Goal: Use online tool/utility: Utilize a website feature to perform a specific function

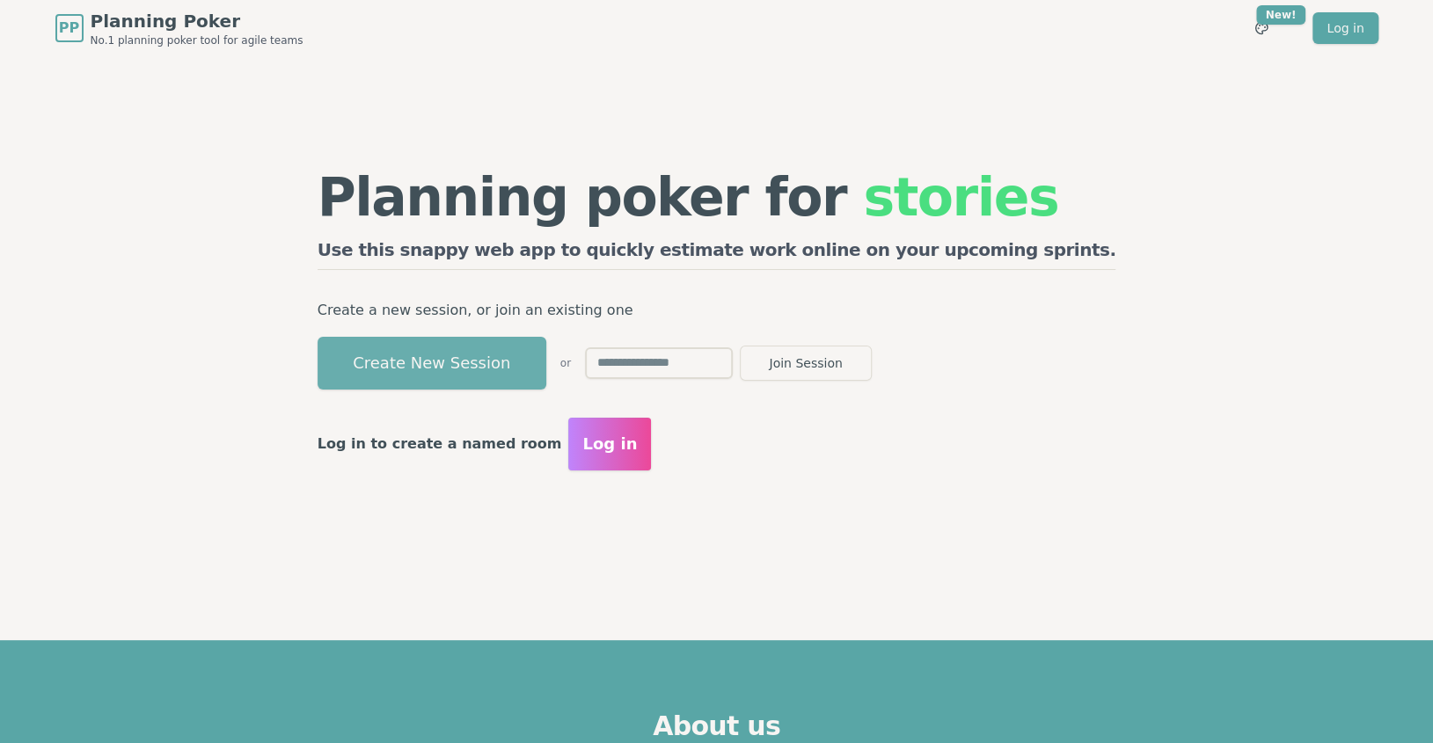
click at [546, 367] on button "Create New Session" at bounding box center [432, 363] width 229 height 53
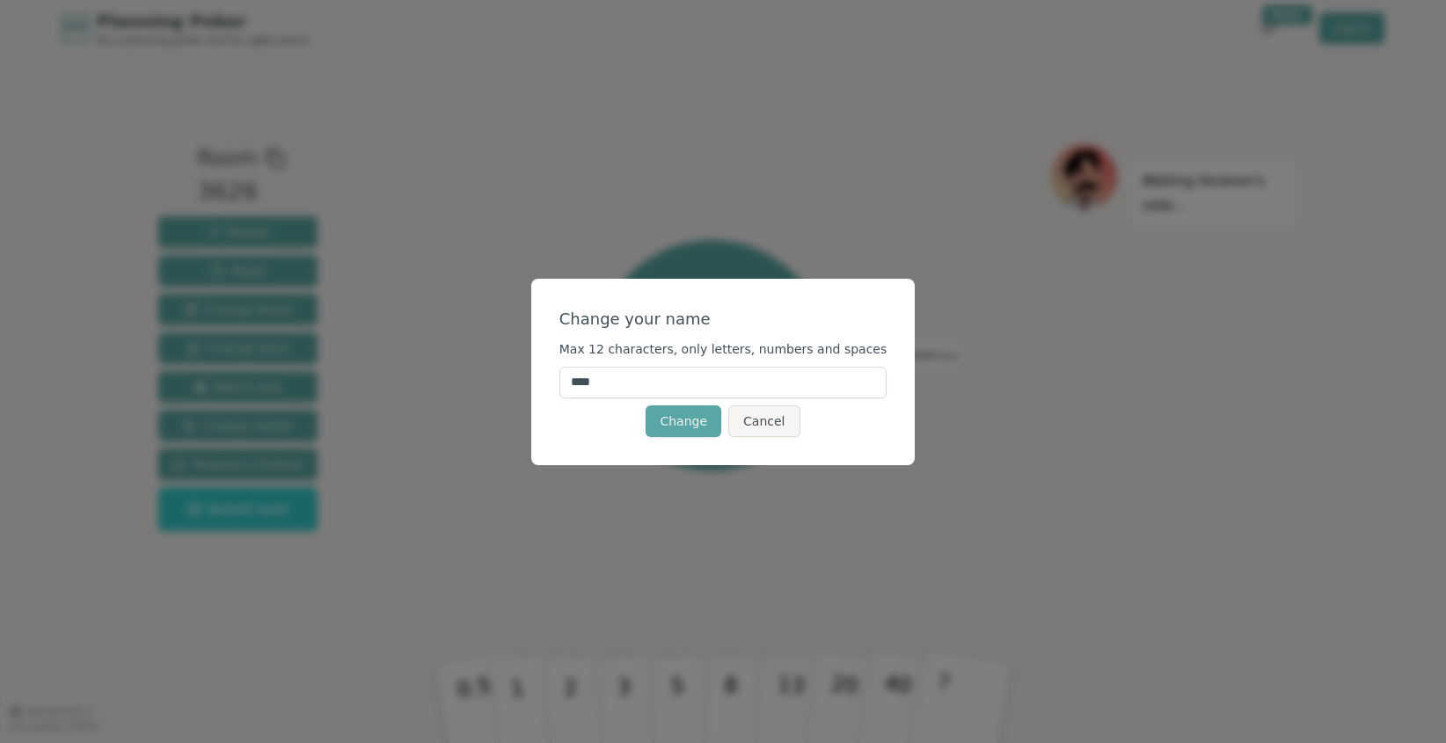
drag, startPoint x: 644, startPoint y: 391, endPoint x: 571, endPoint y: 388, distance: 73.1
click at [571, 388] on div "Change your name Max 12 characters, only letters, numbers and spaces **** Chang…" at bounding box center [723, 372] width 384 height 187
type input "*****"
click at [699, 428] on button "Change" at bounding box center [684, 422] width 76 height 32
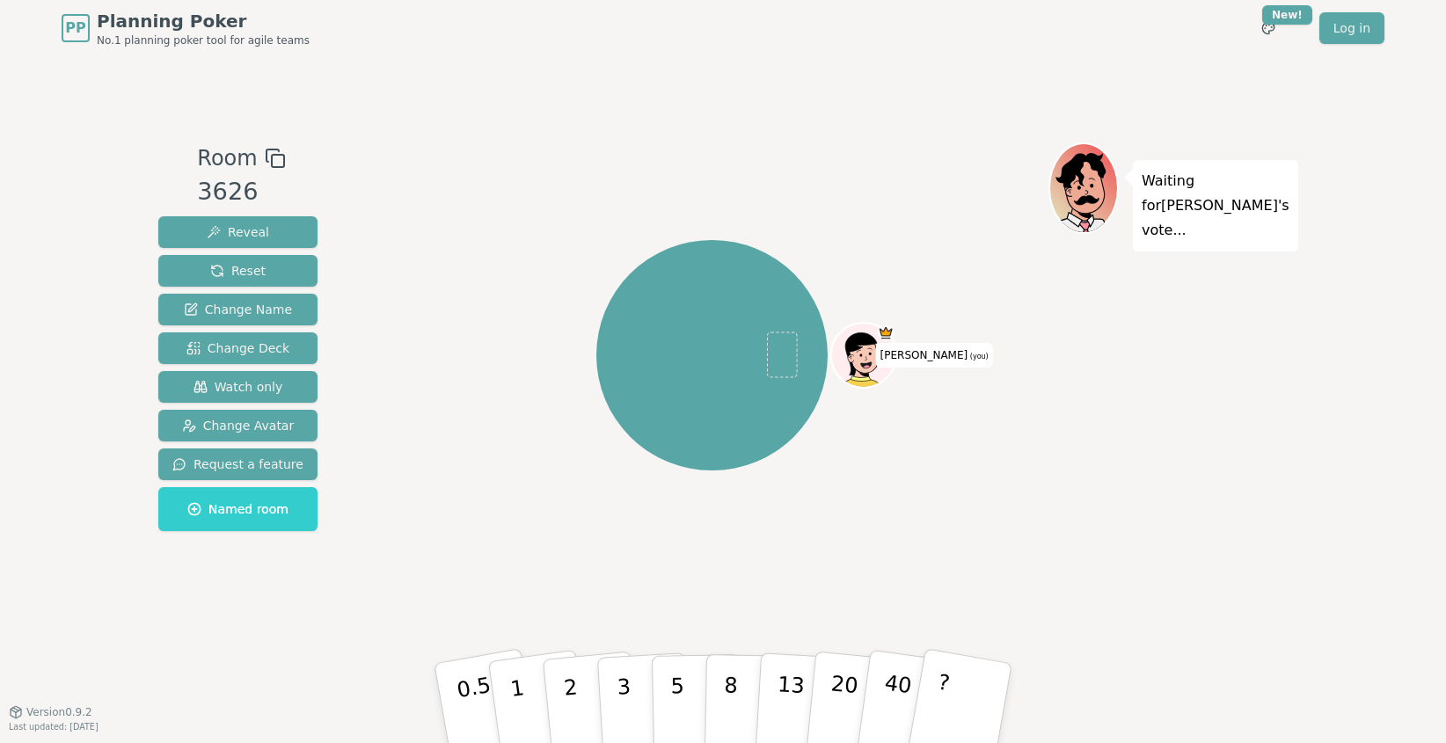
click at [266, 156] on icon at bounding box center [275, 158] width 21 height 21
click at [272, 156] on rect at bounding box center [278, 161] width 12 height 12
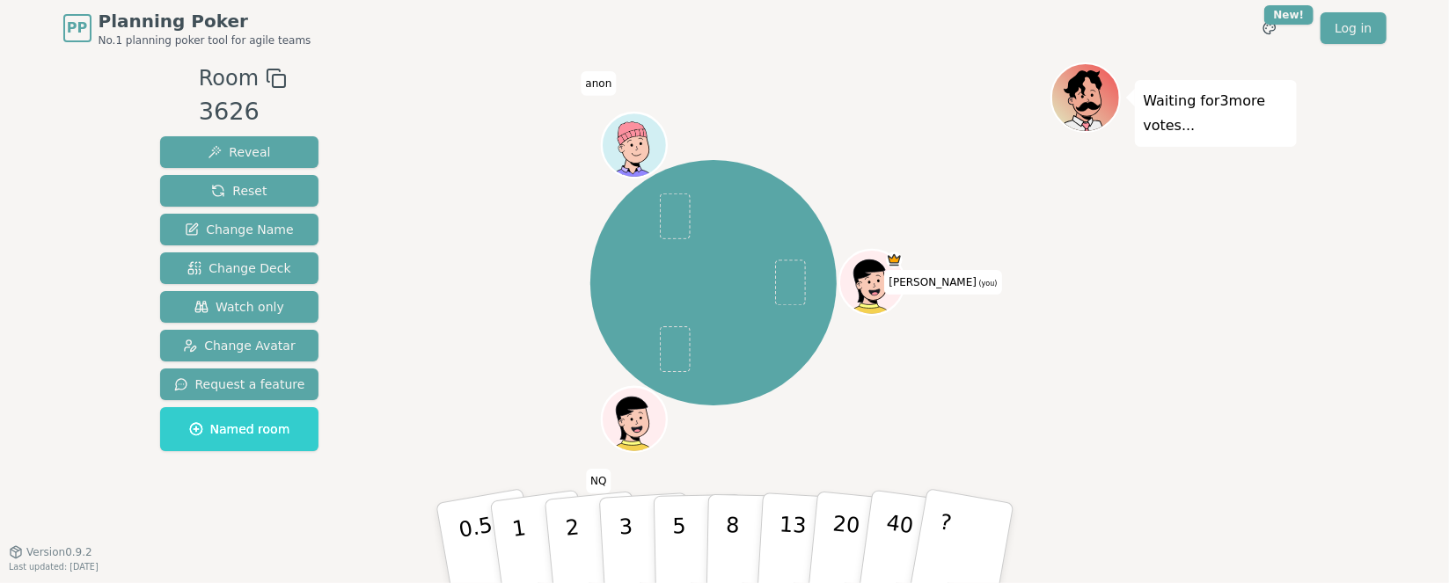
click at [882, 295] on icon at bounding box center [876, 293] width 32 height 11
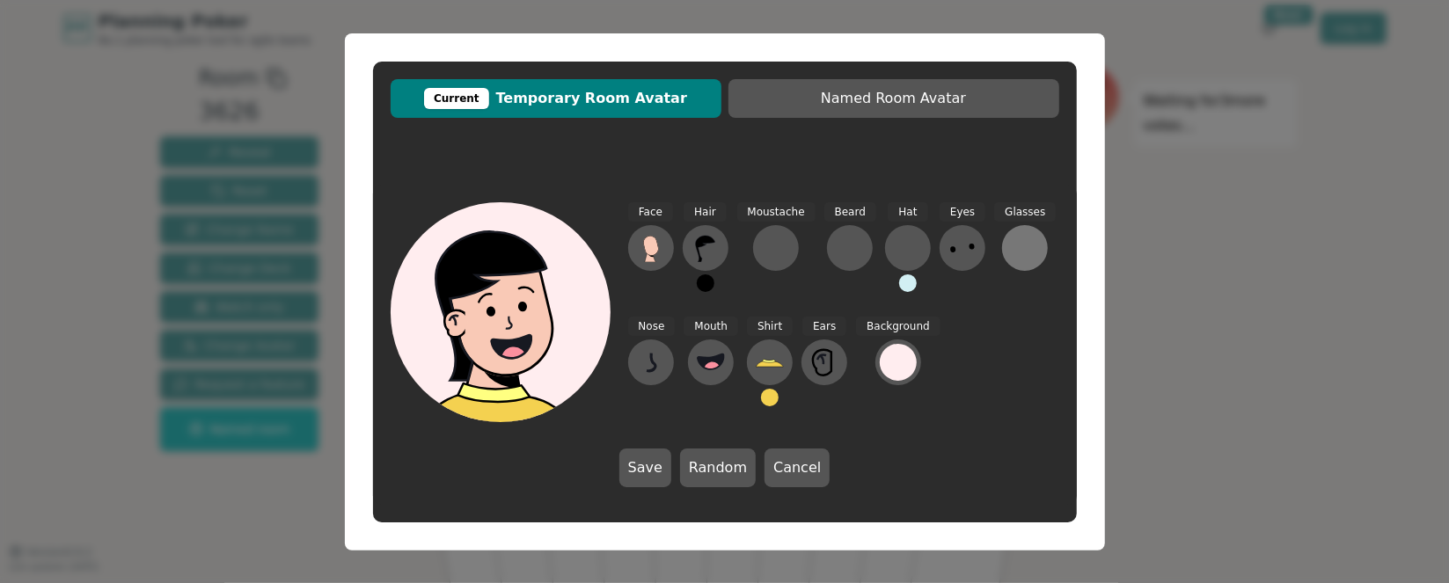
click at [1014, 242] on div at bounding box center [1025, 248] width 28 height 28
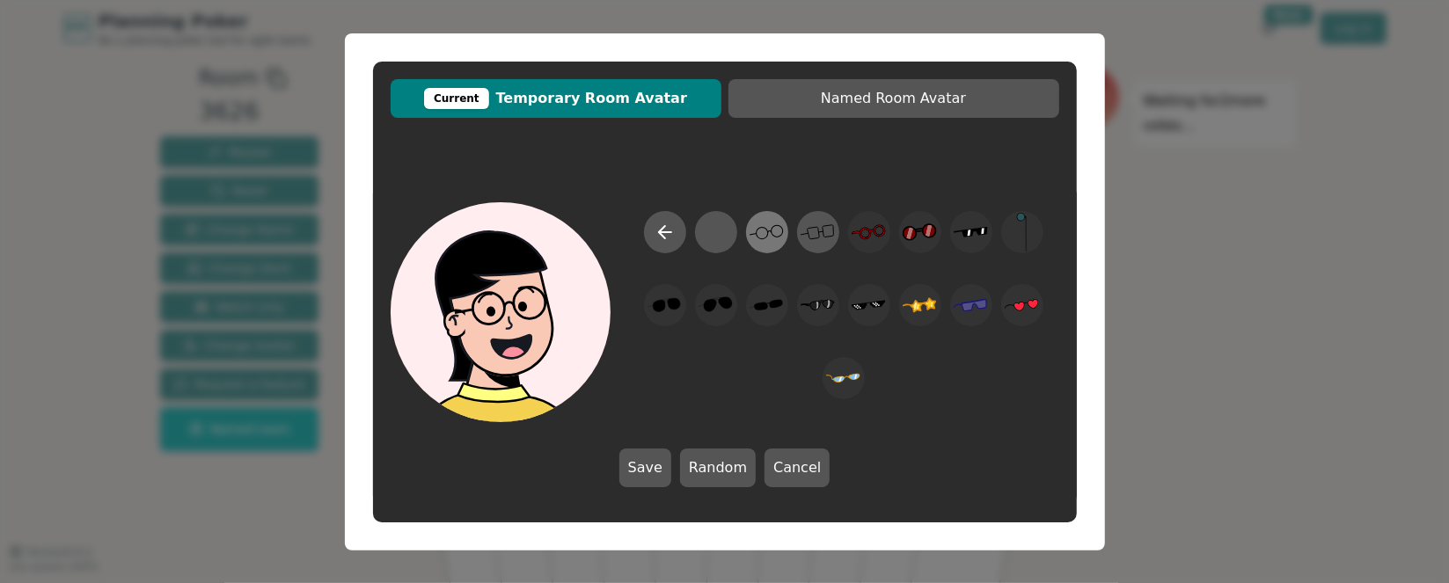
click at [772, 237] on icon at bounding box center [767, 232] width 34 height 40
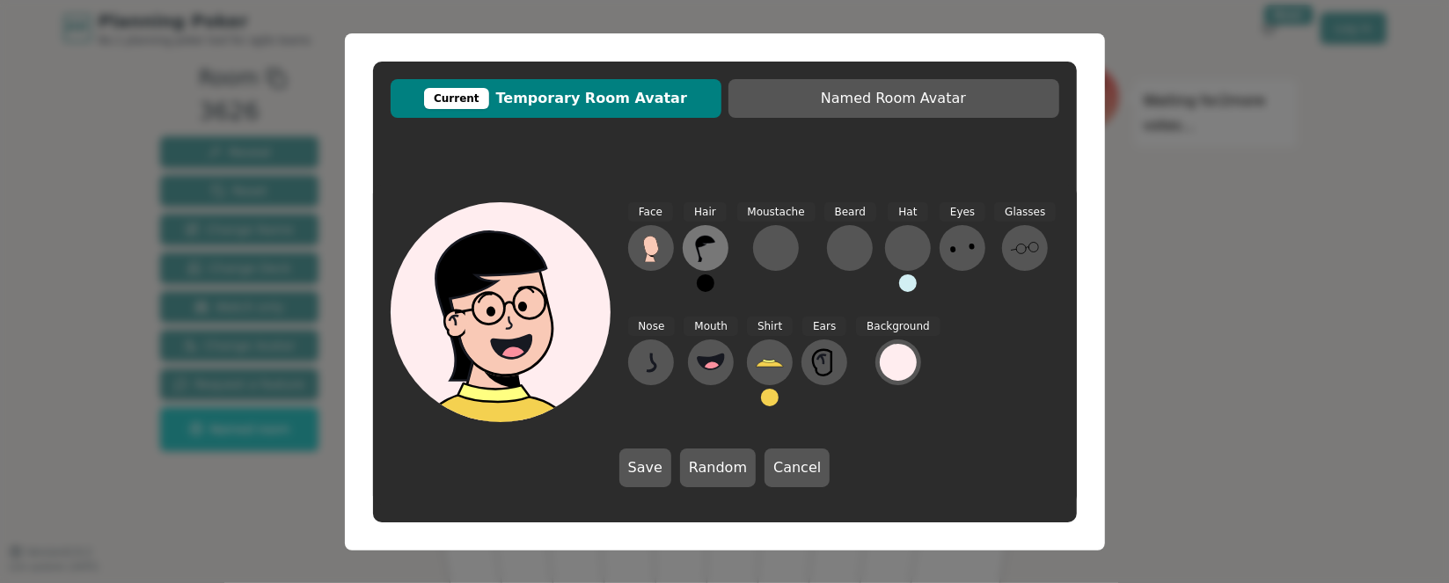
click at [699, 248] on icon at bounding box center [705, 248] width 28 height 28
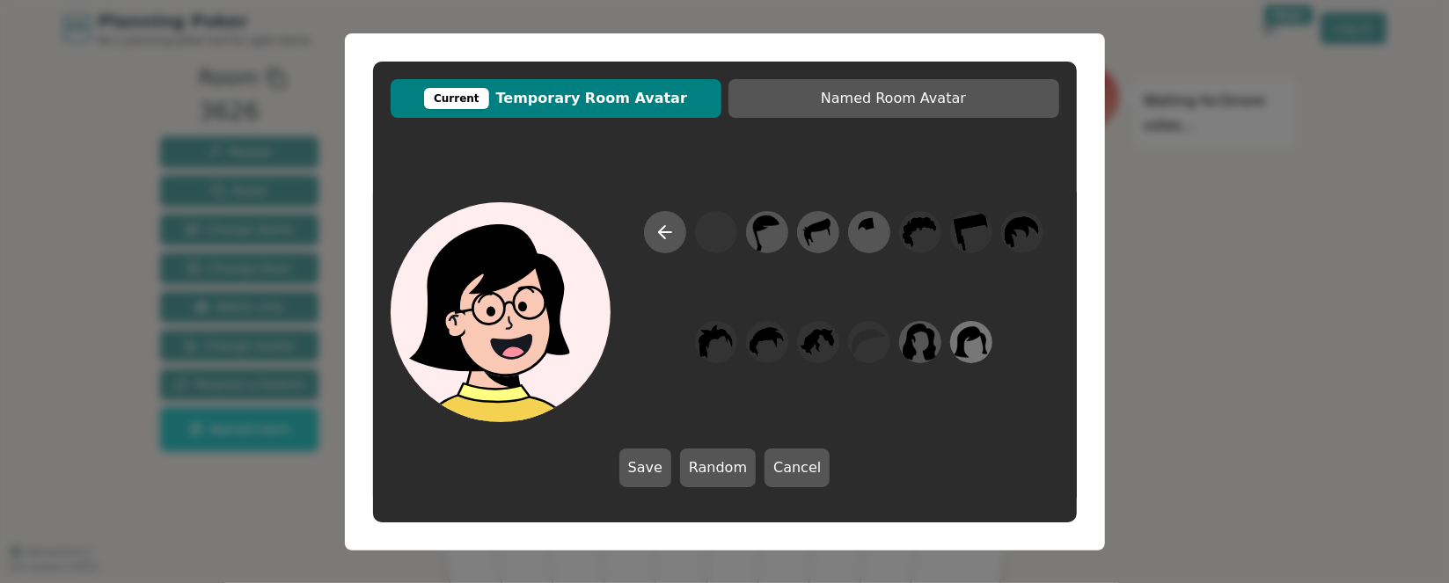
click at [971, 339] on icon at bounding box center [970, 341] width 33 height 31
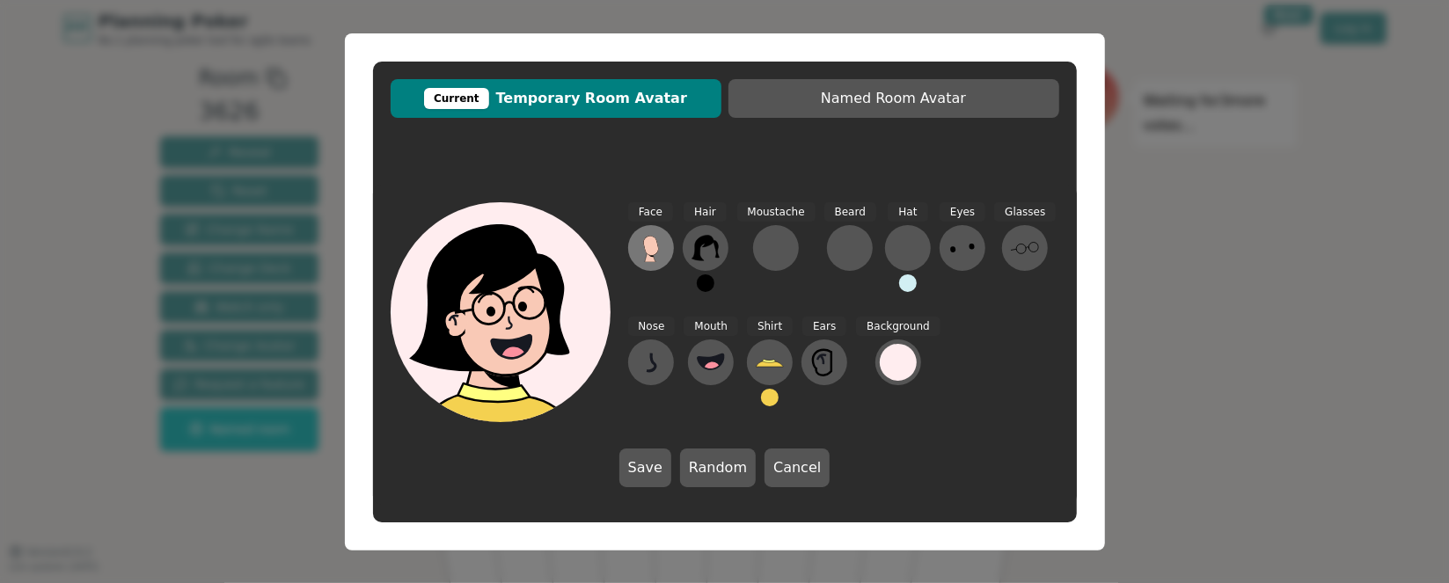
click at [655, 245] on icon at bounding box center [650, 245] width 15 height 19
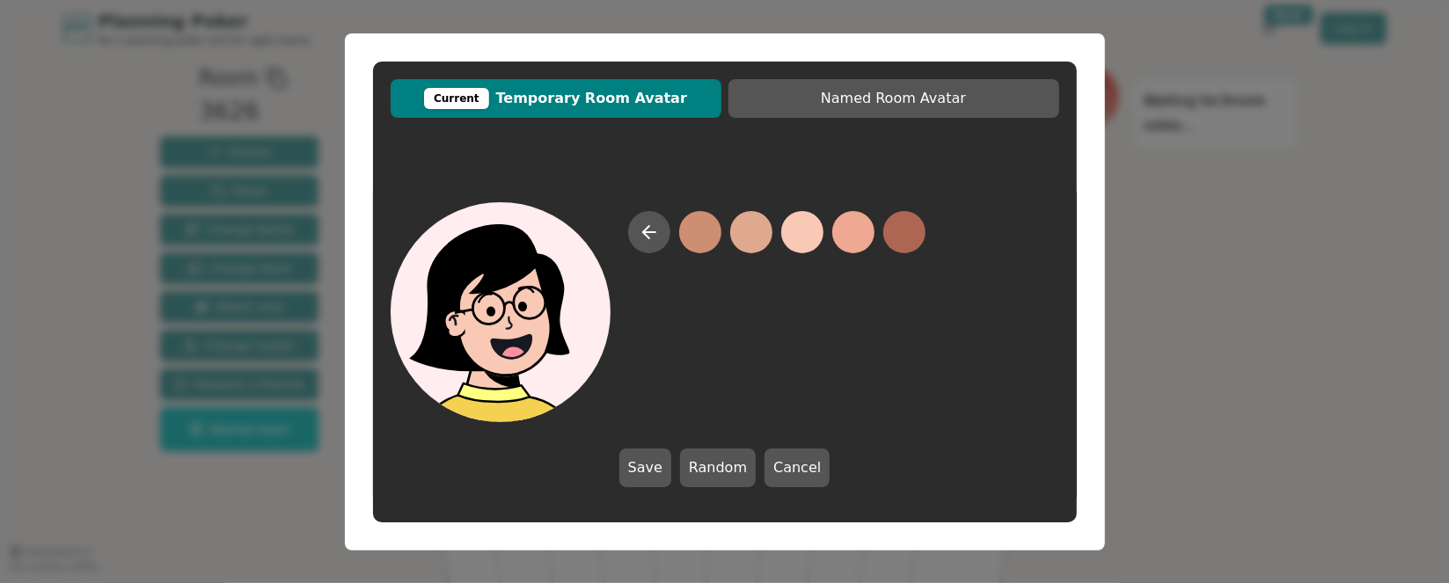
click at [655, 245] on button at bounding box center [649, 232] width 42 height 42
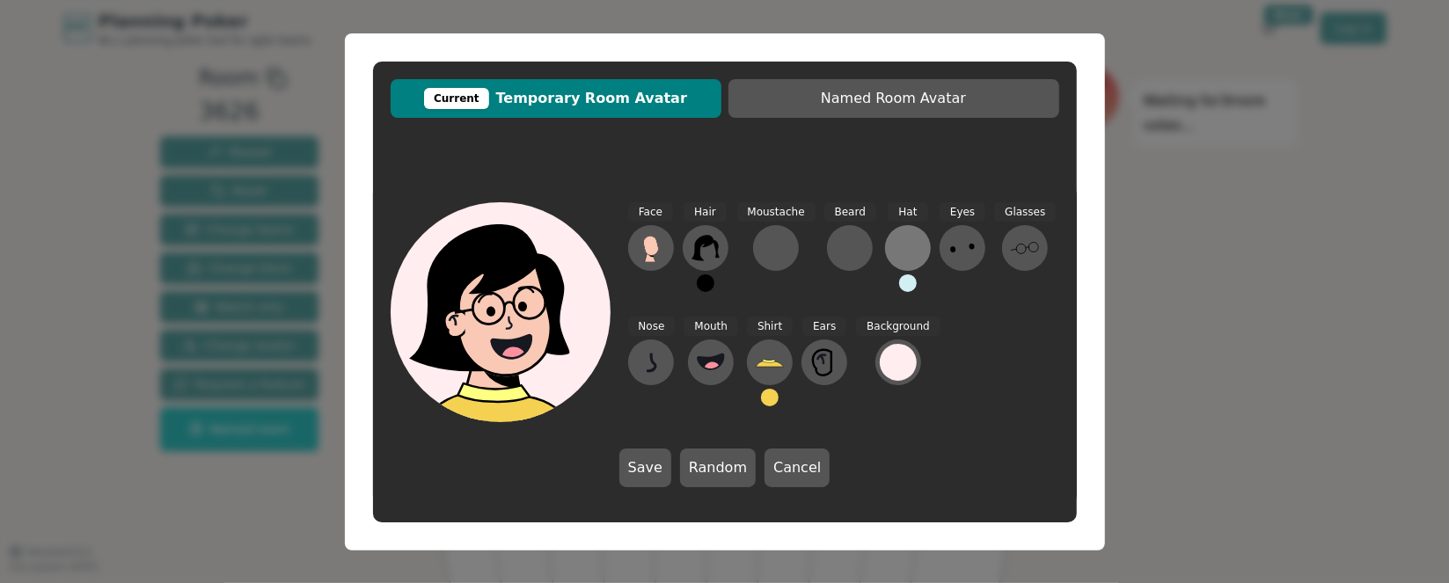
click at [901, 242] on div at bounding box center [908, 248] width 28 height 28
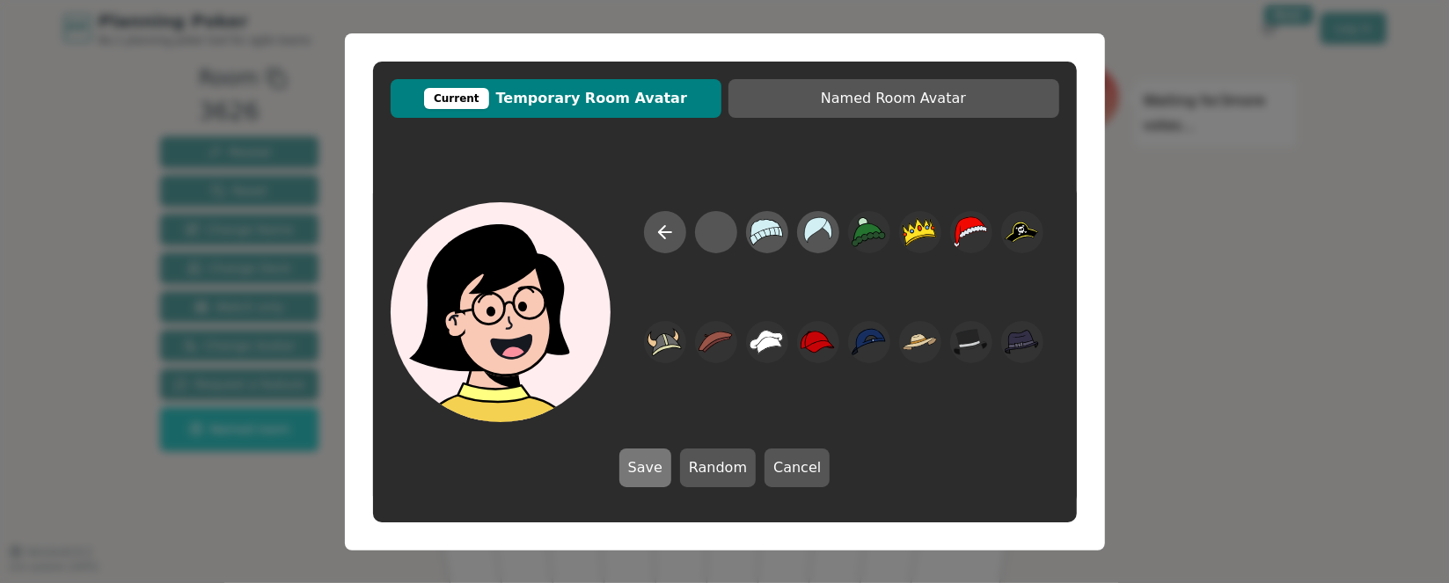
click at [644, 461] on button "Save" at bounding box center [645, 468] width 52 height 39
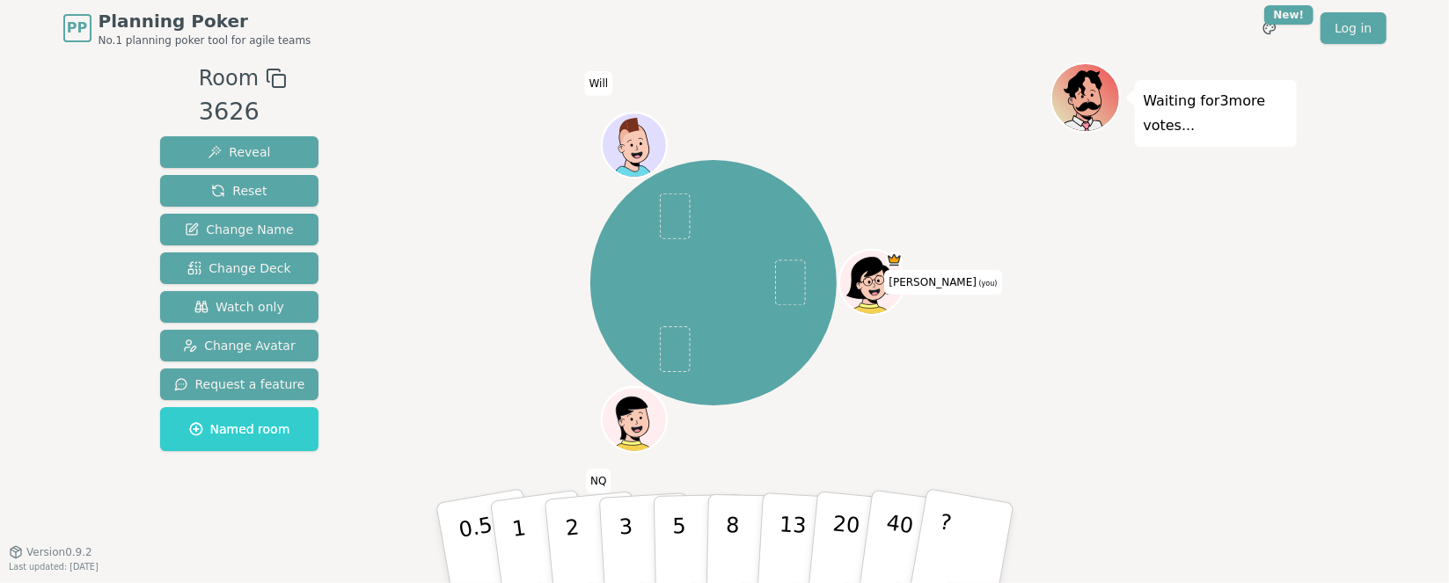
click at [879, 291] on icon at bounding box center [874, 292] width 11 height 7
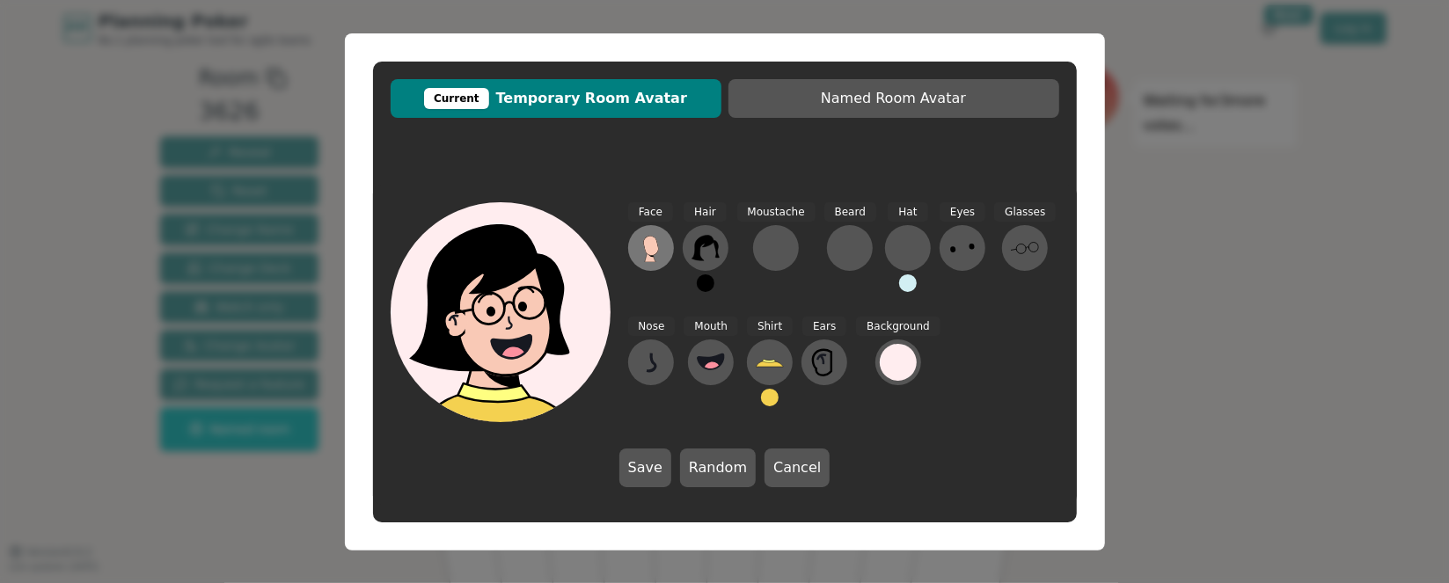
click at [653, 246] on icon at bounding box center [650, 245] width 15 height 19
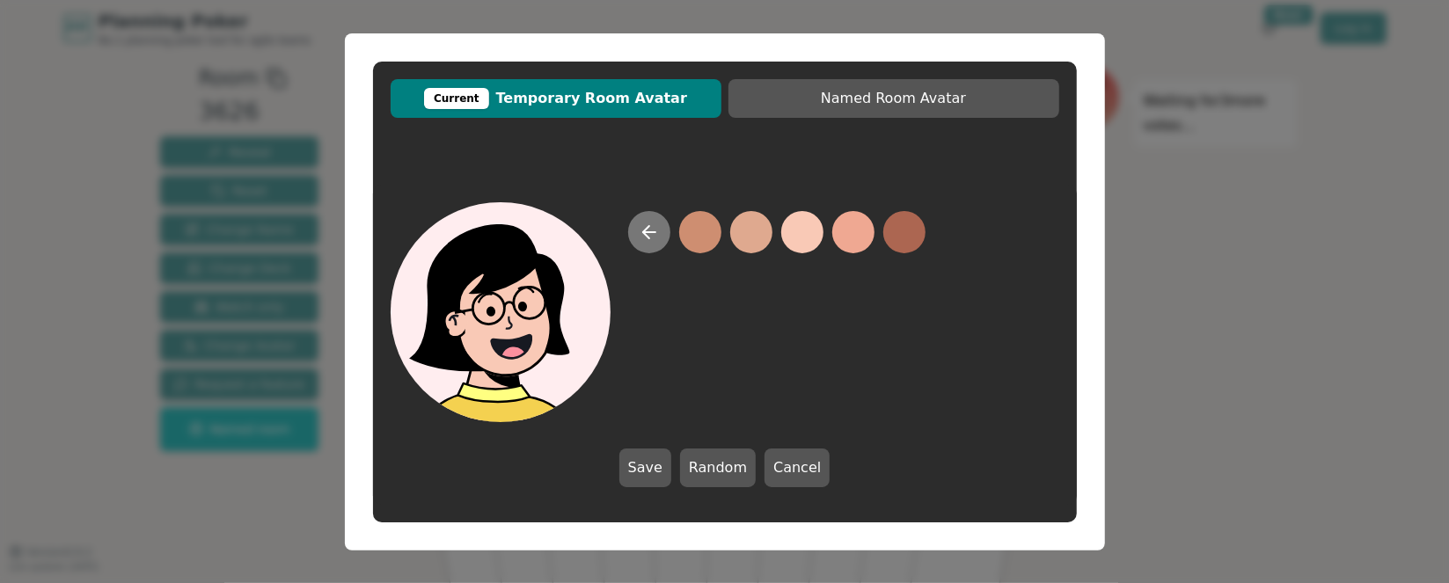
click at [644, 237] on icon at bounding box center [649, 232] width 21 height 21
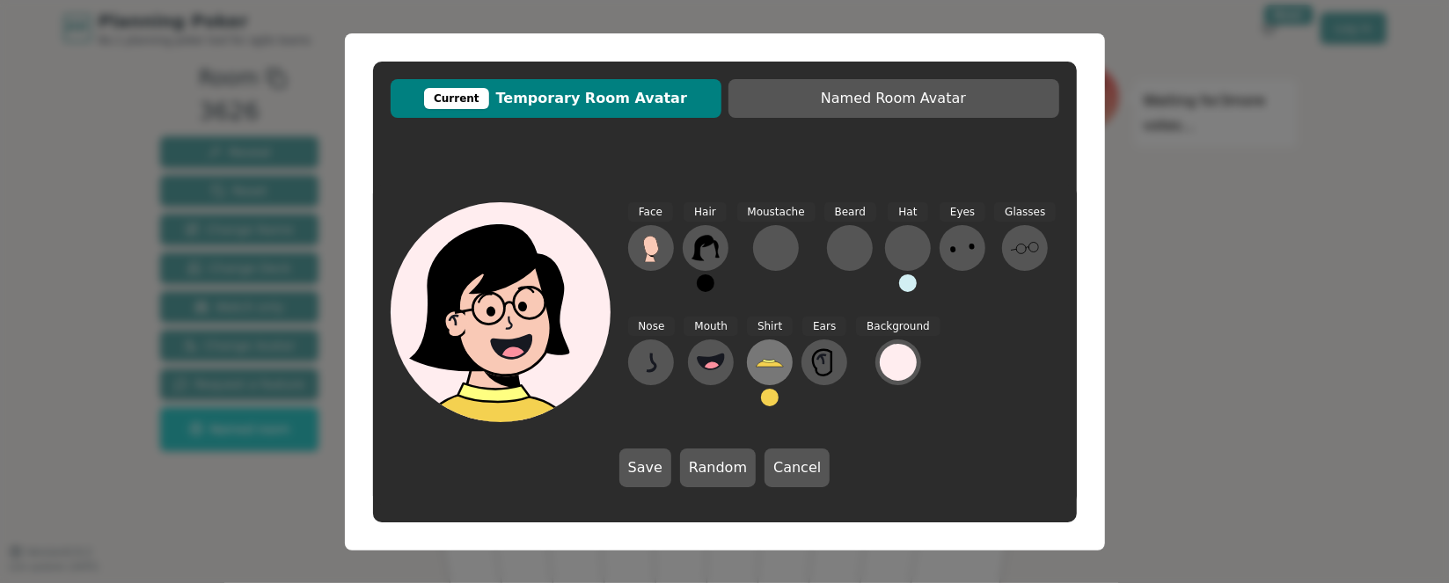
click at [769, 364] on icon at bounding box center [770, 364] width 27 height 6
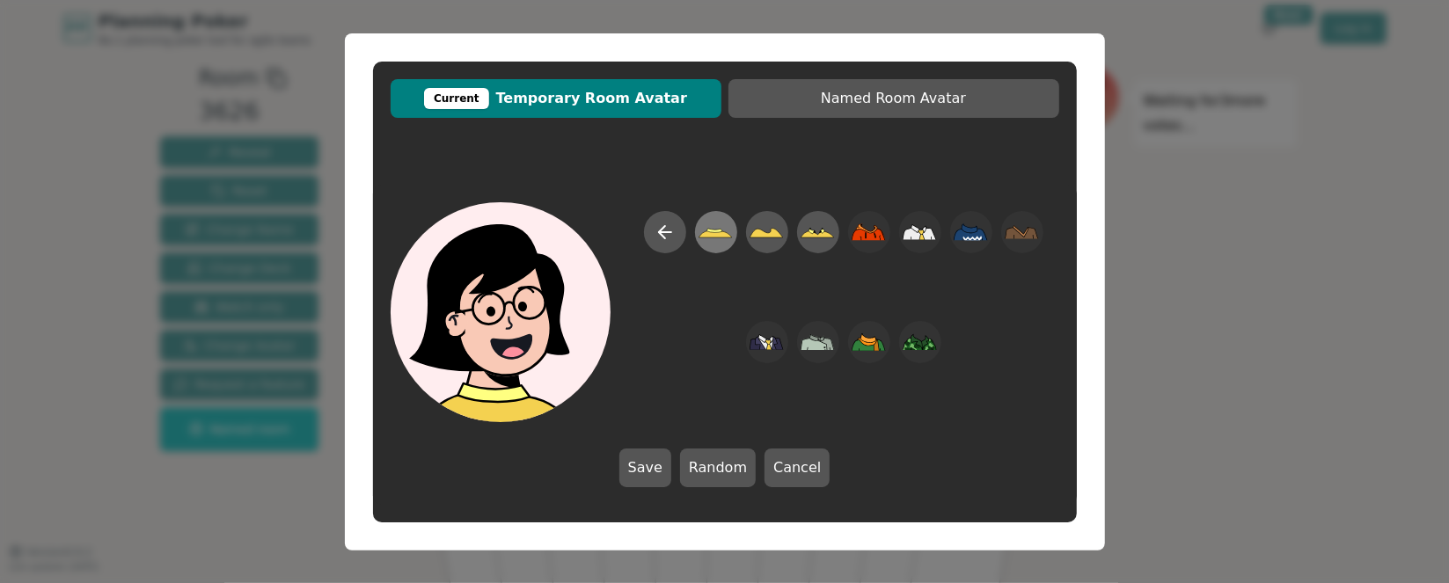
click at [722, 224] on icon at bounding box center [716, 232] width 34 height 40
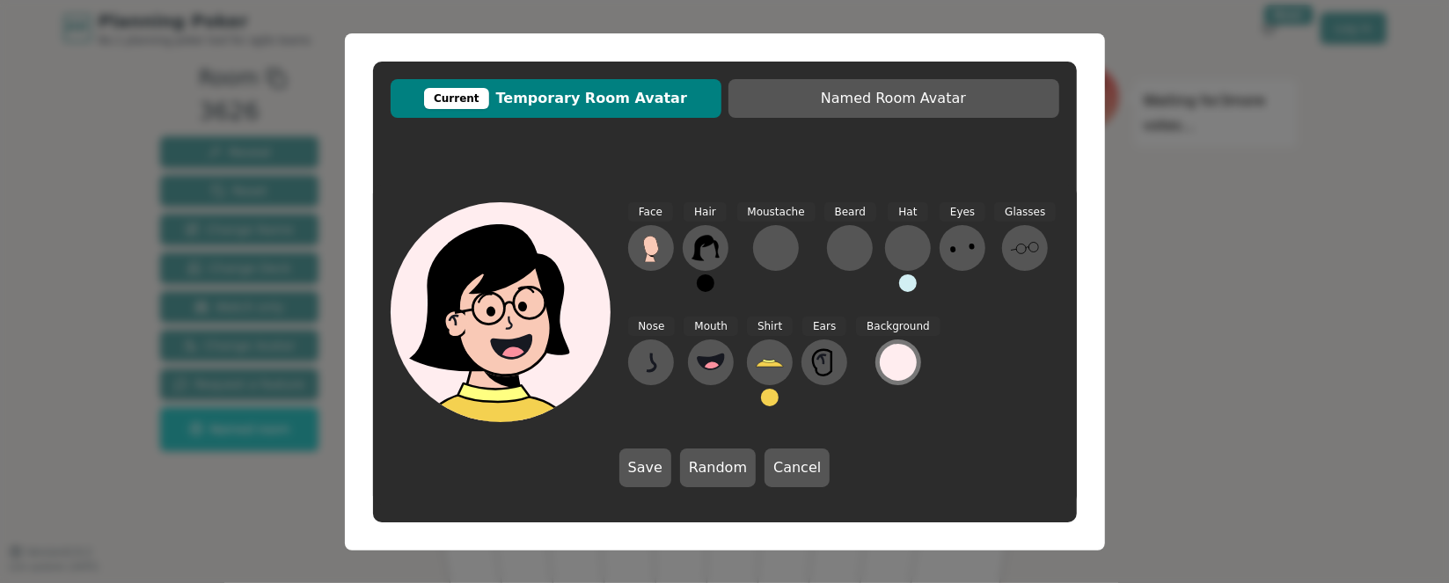
click at [880, 365] on div at bounding box center [898, 362] width 37 height 37
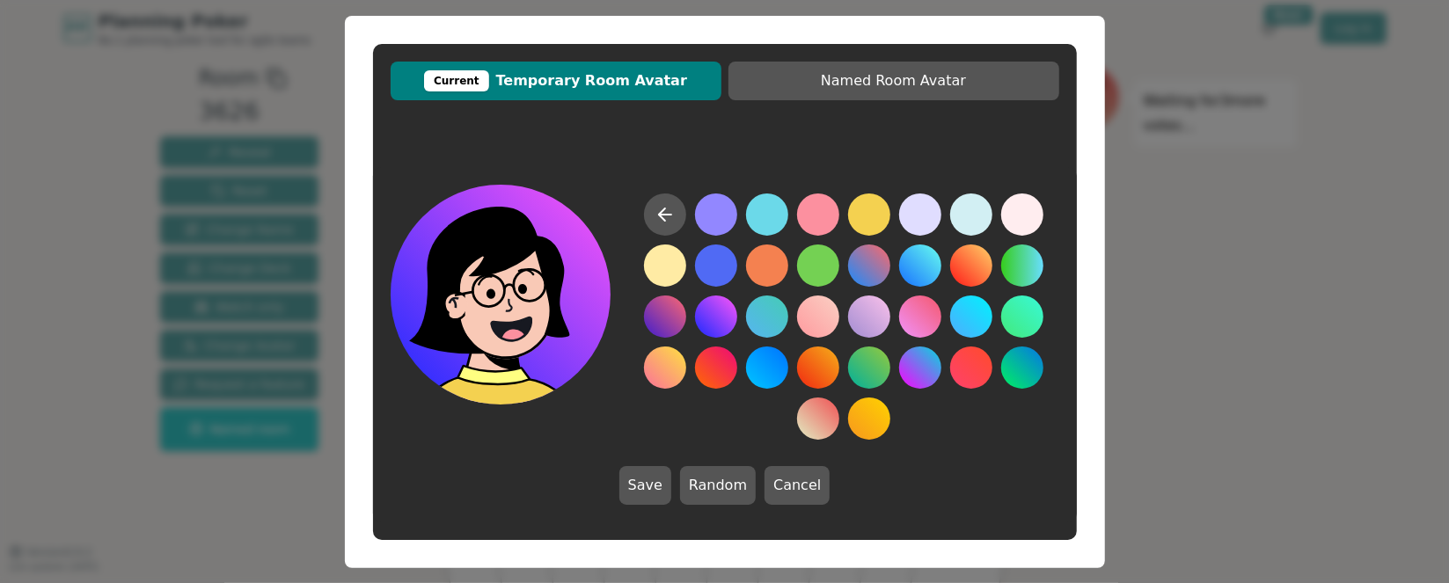
click at [707, 311] on button at bounding box center [716, 317] width 42 height 42
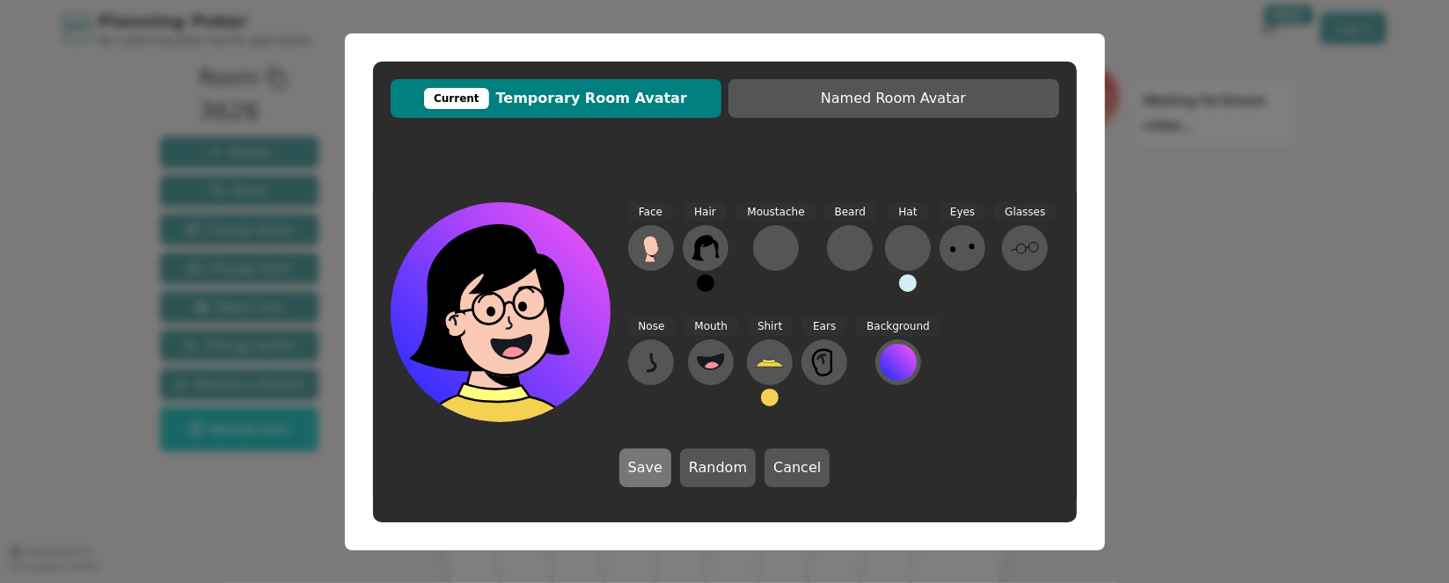
click at [640, 451] on button "Save" at bounding box center [645, 468] width 52 height 39
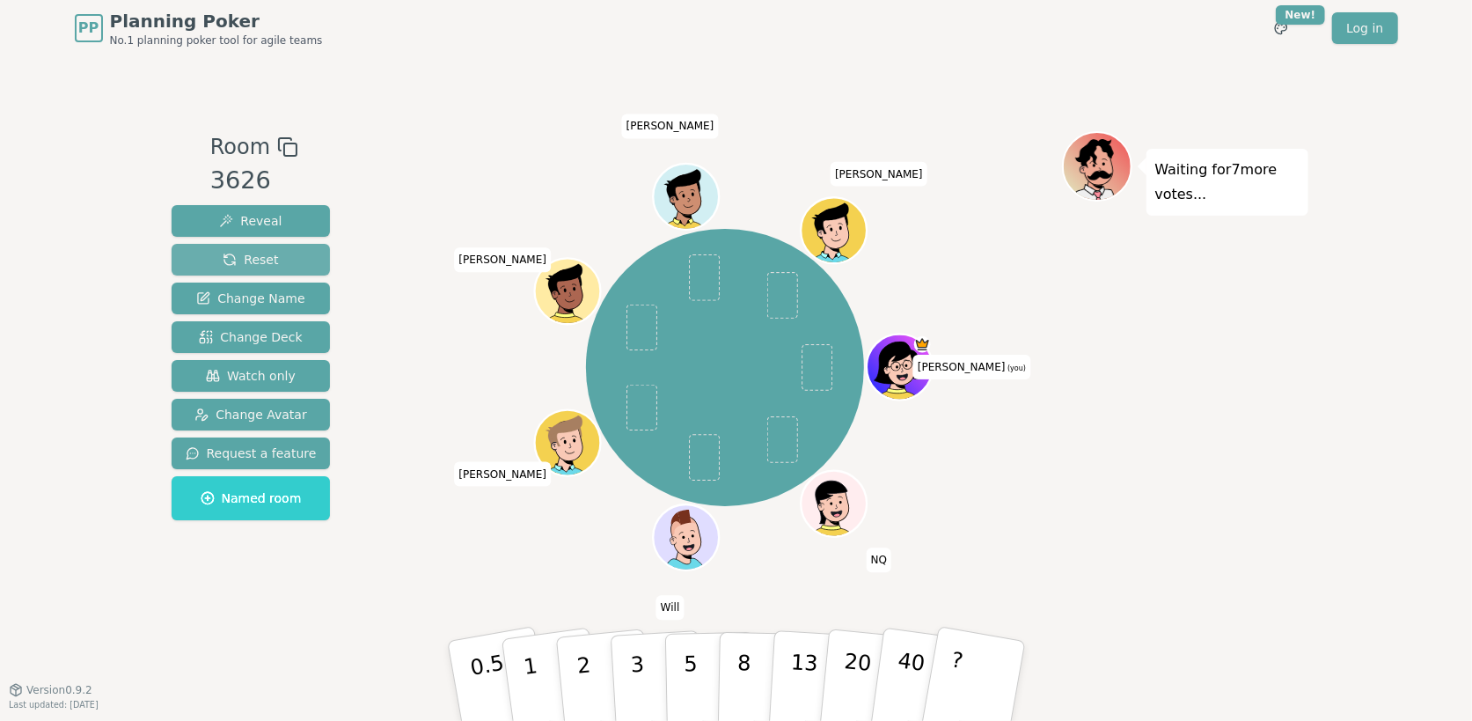
click at [244, 261] on span "Reset" at bounding box center [250, 260] width 55 height 18
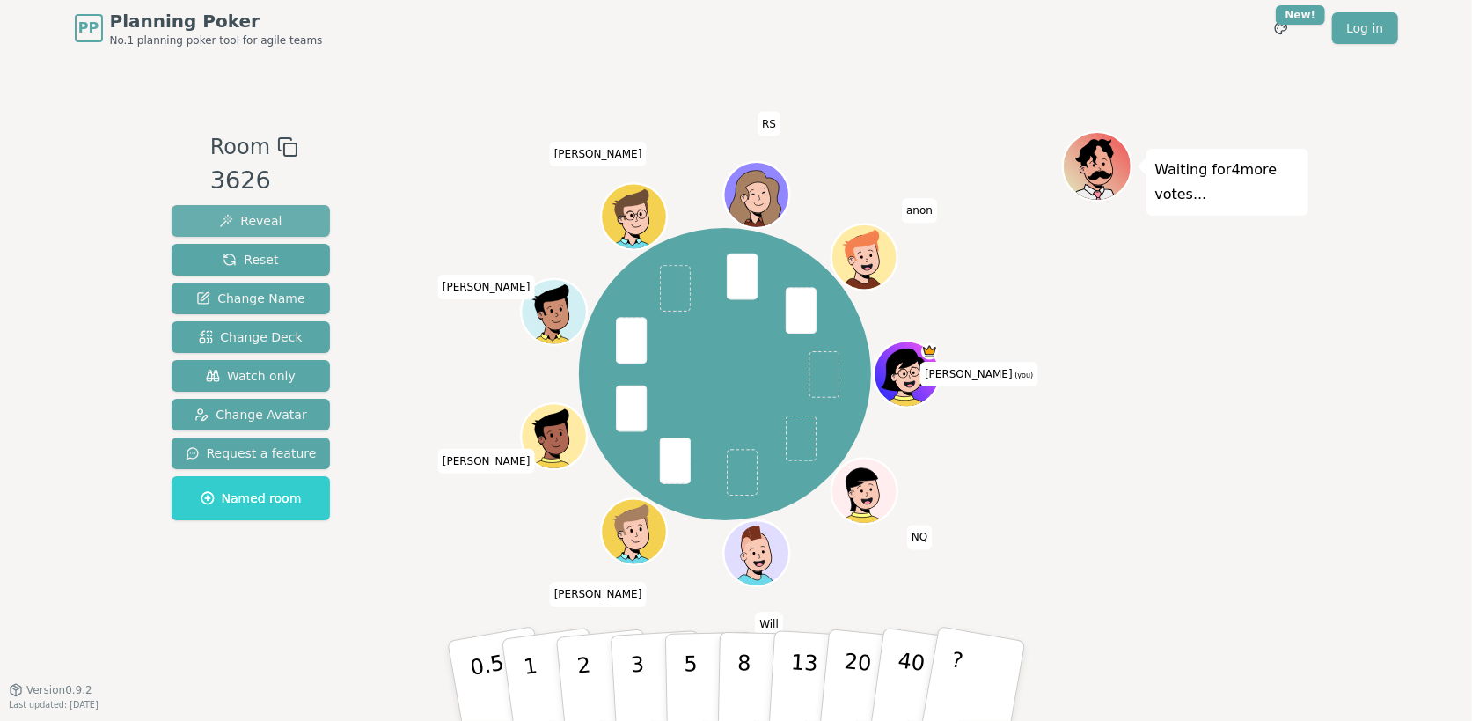
click at [246, 217] on span "Reveal" at bounding box center [250, 221] width 62 height 18
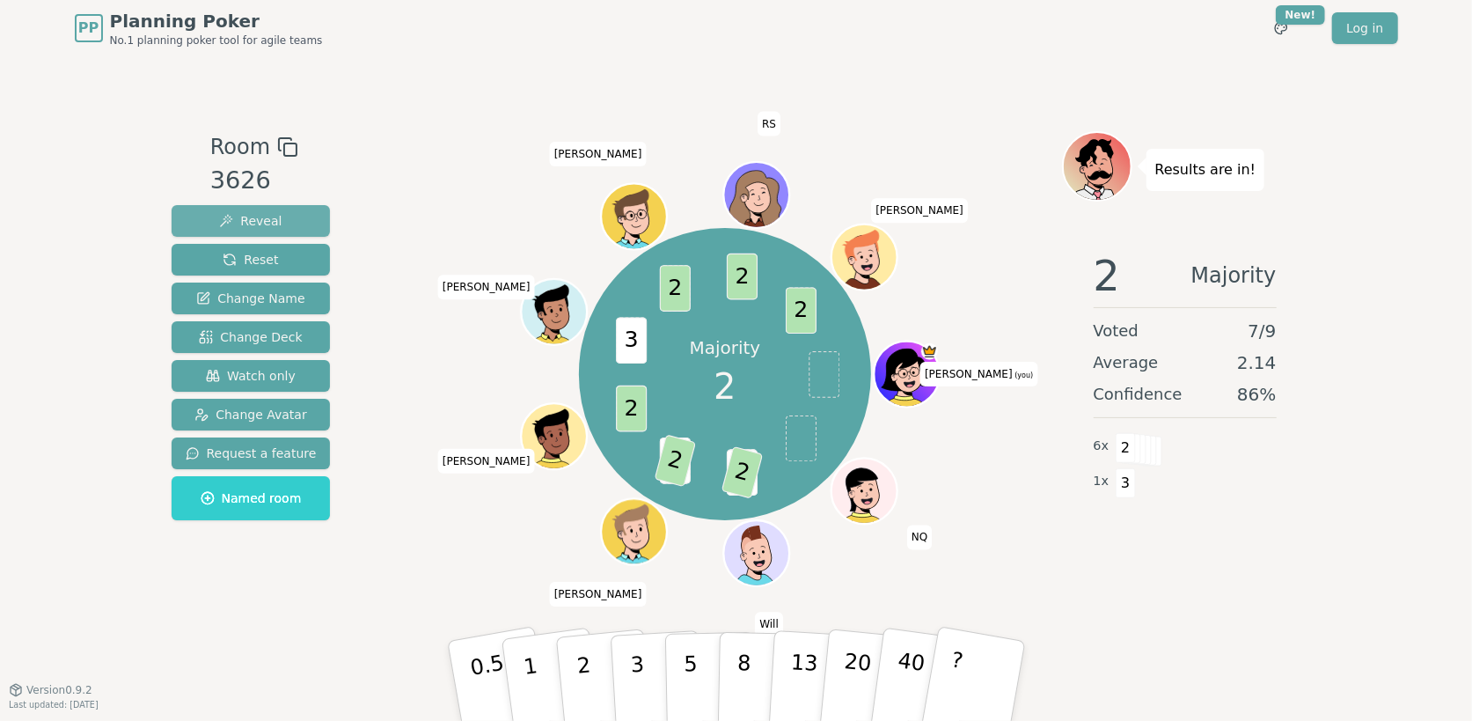
drag, startPoint x: 230, startPoint y: 258, endPoint x: 238, endPoint y: 230, distance: 29.2
click at [231, 253] on span "Reset" at bounding box center [250, 260] width 55 height 18
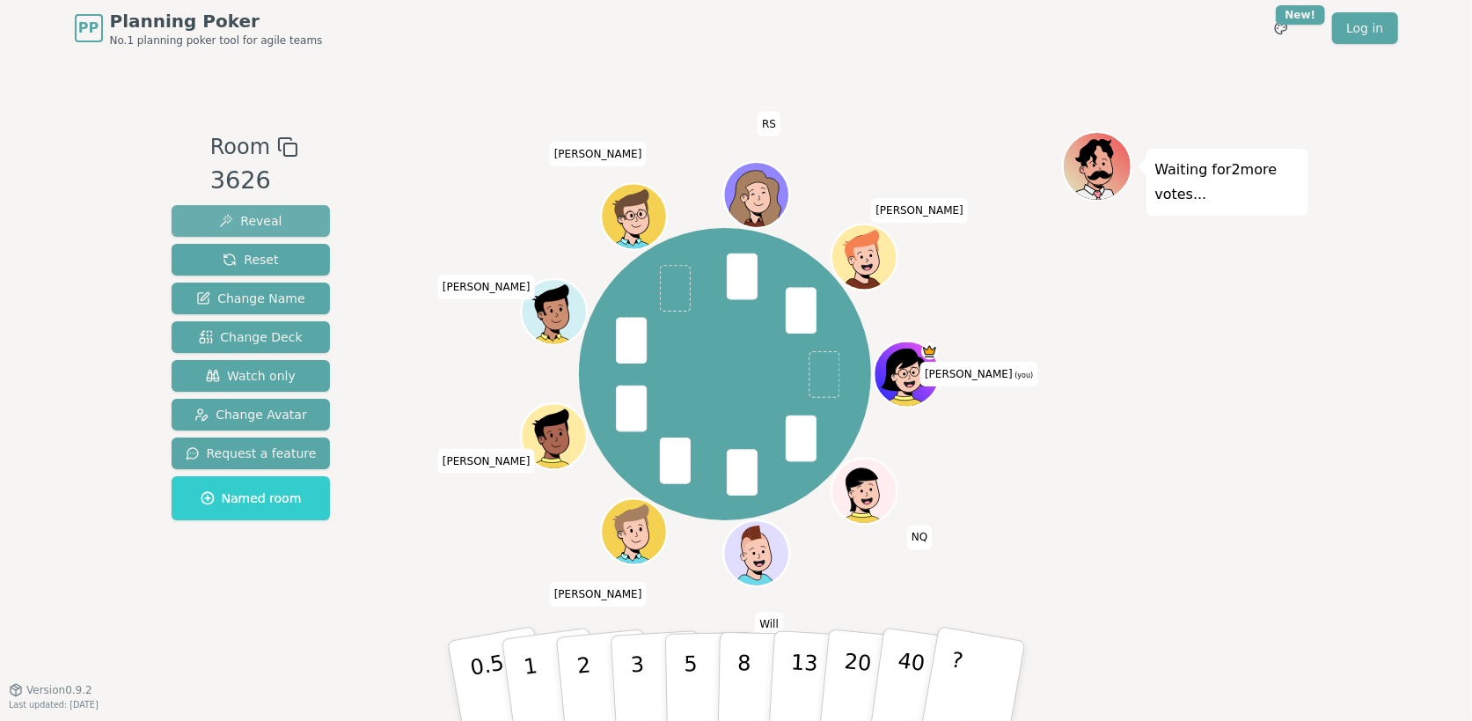
click at [248, 216] on span "Reveal" at bounding box center [250, 221] width 62 height 18
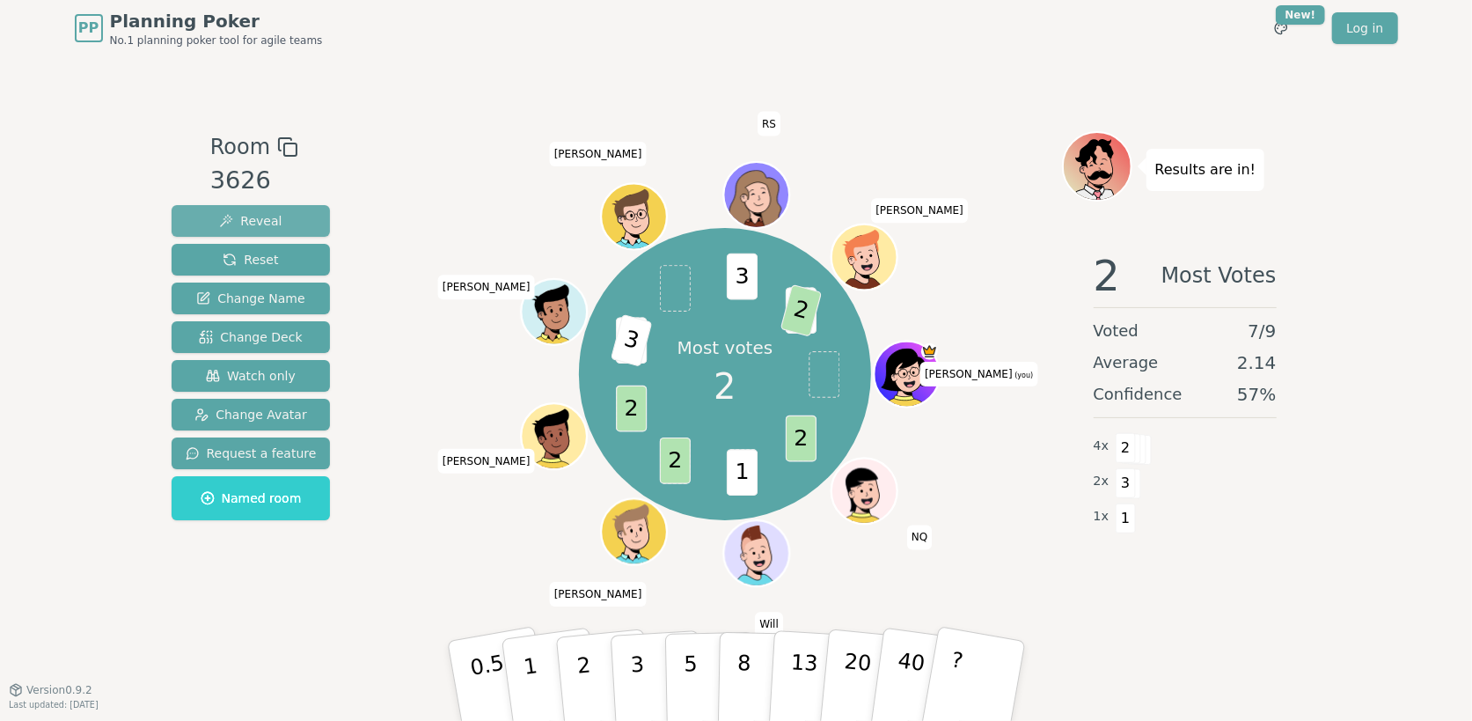
click at [273, 223] on span "Reveal" at bounding box center [250, 221] width 62 height 18
click at [254, 271] on button "Reset" at bounding box center [251, 260] width 159 height 32
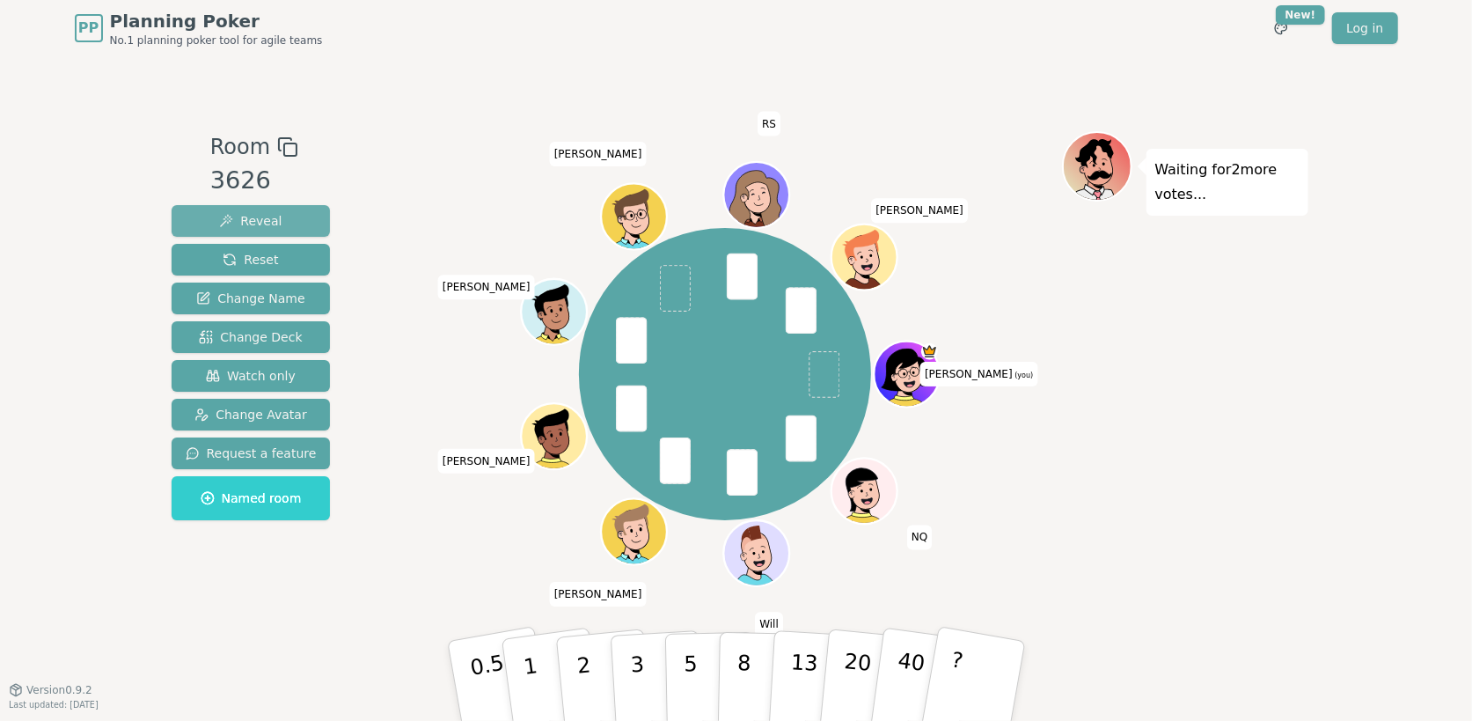
click at [234, 216] on span "Reveal" at bounding box center [250, 221] width 62 height 18
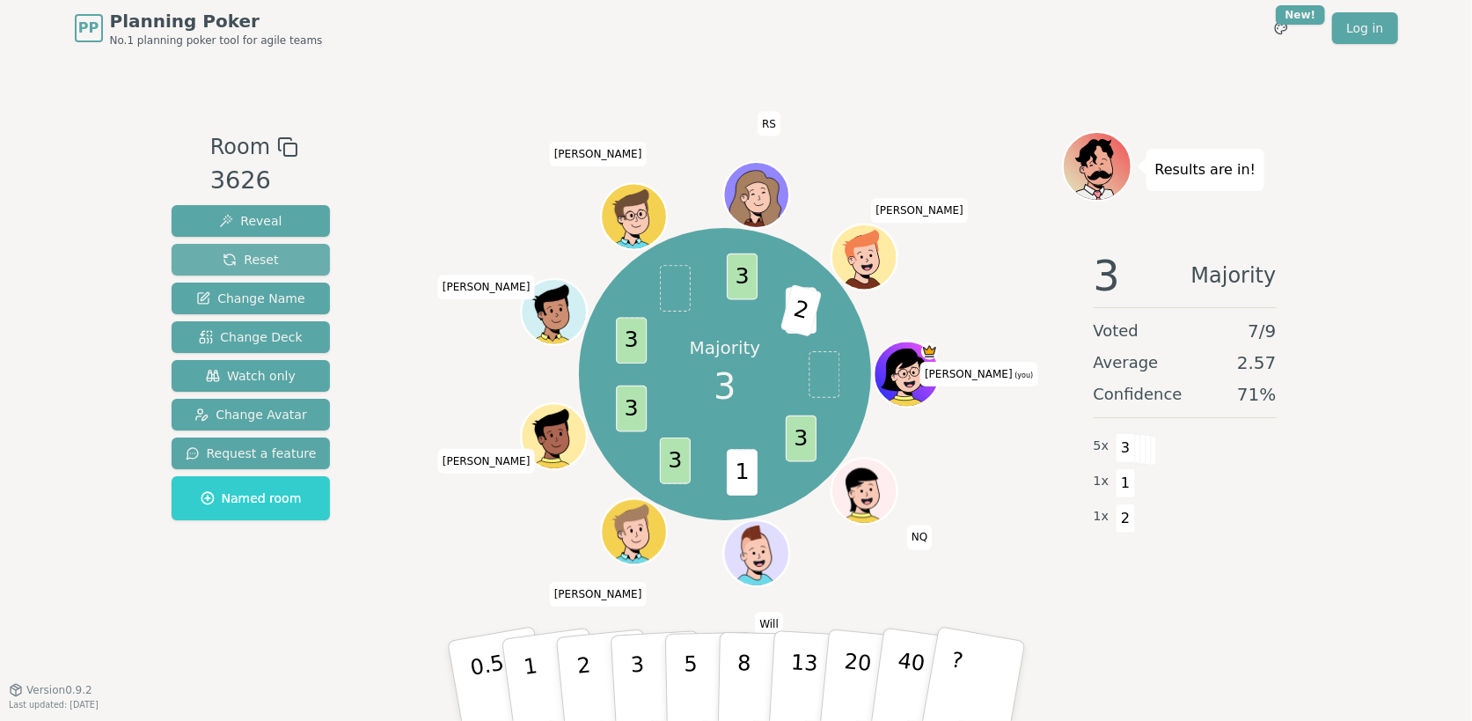
click at [267, 257] on span "Reset" at bounding box center [250, 260] width 55 height 18
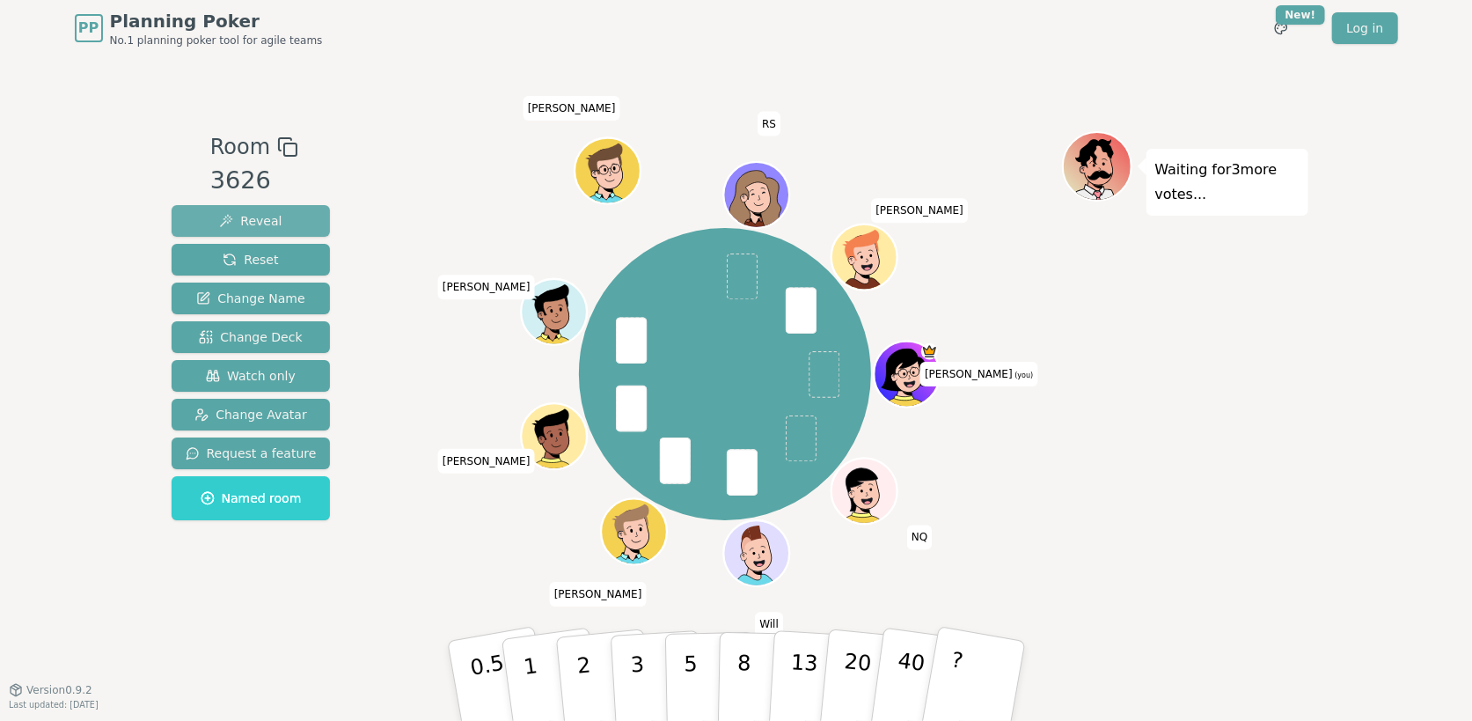
click at [276, 216] on button "Reveal" at bounding box center [251, 221] width 159 height 32
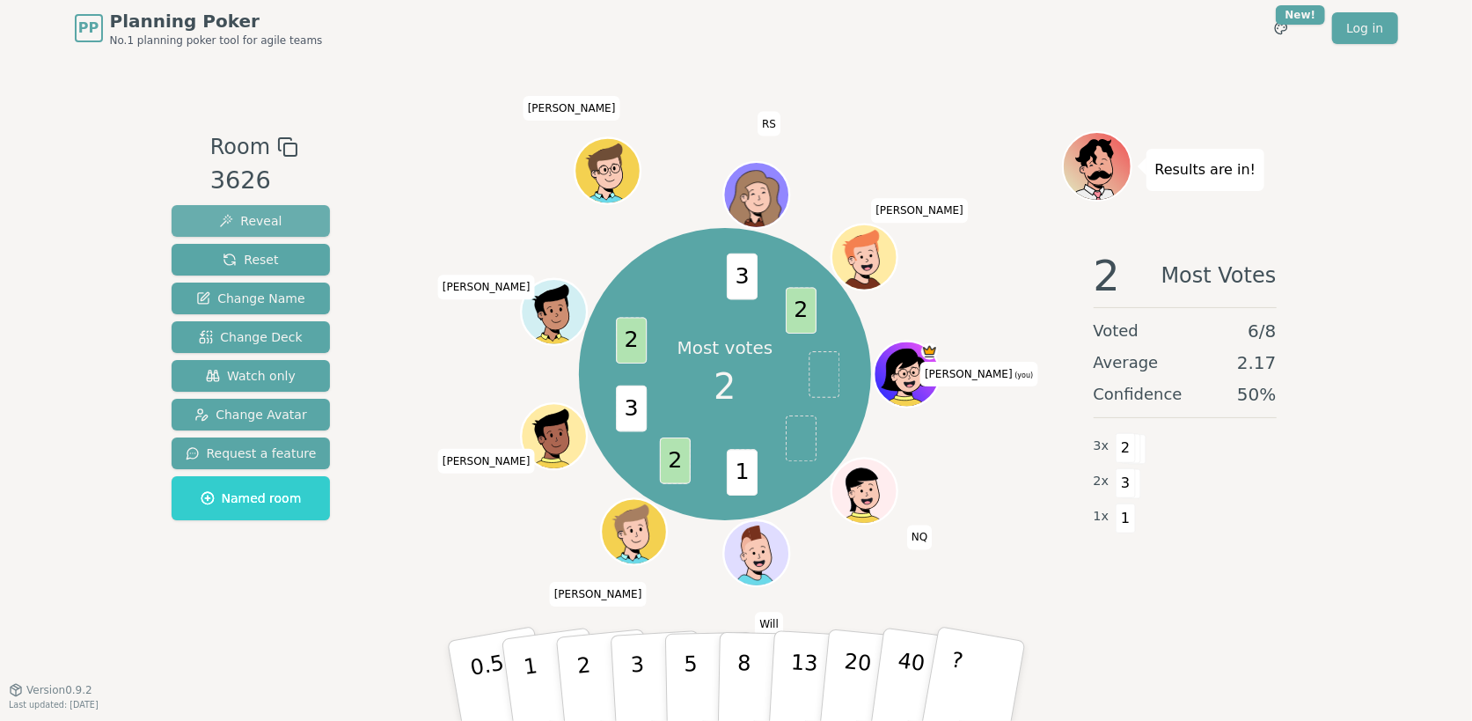
drag, startPoint x: 267, startPoint y: 260, endPoint x: 286, endPoint y: 230, distance: 35.2
click at [267, 260] on span "Reset" at bounding box center [250, 260] width 55 height 18
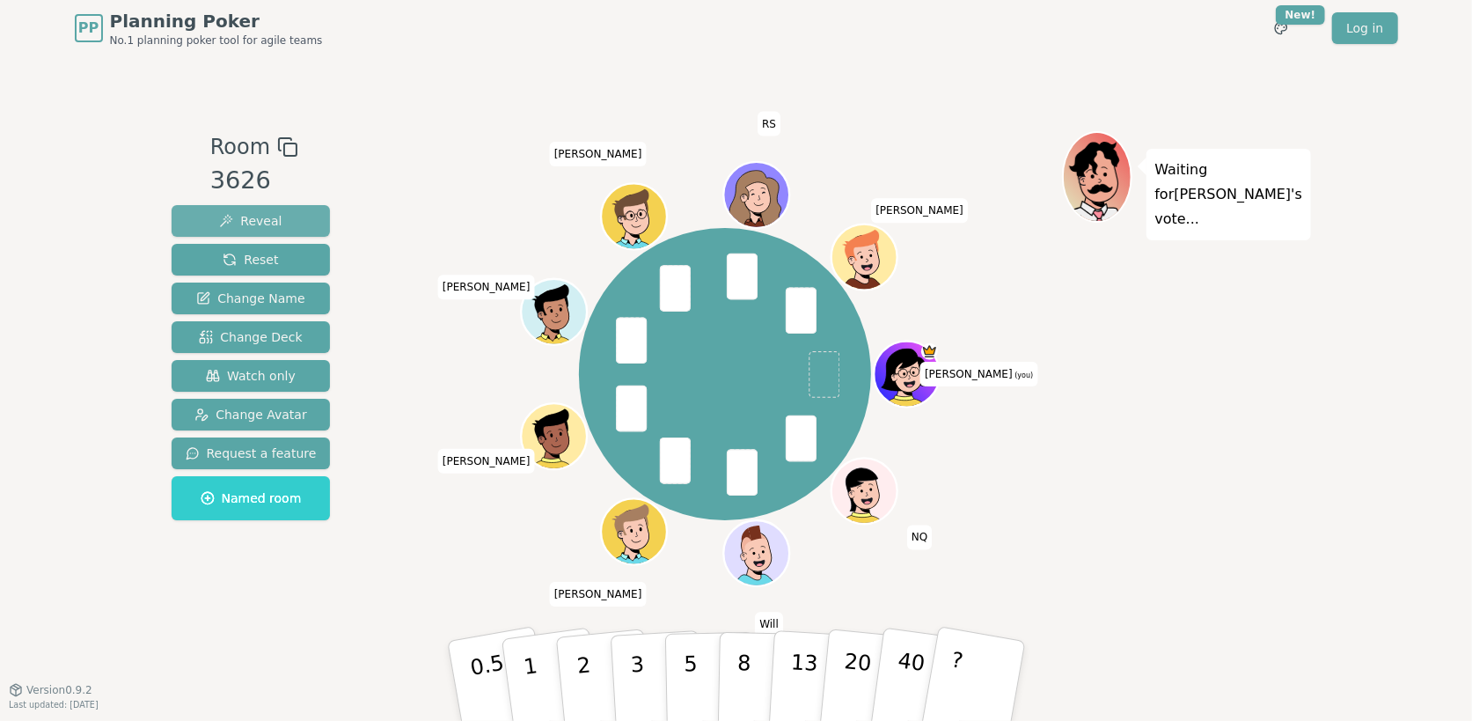
click at [267, 209] on button "Reveal" at bounding box center [251, 221] width 159 height 32
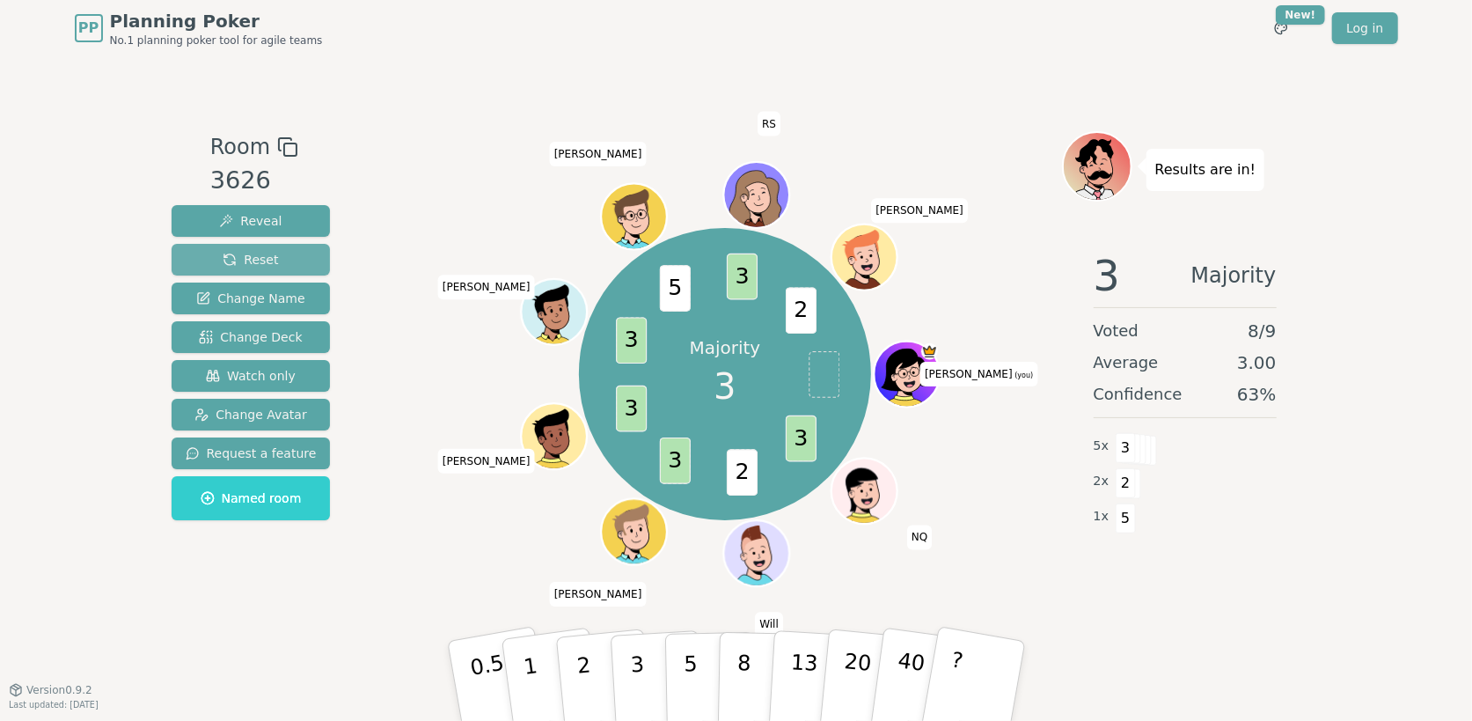
click at [252, 262] on span "Reset" at bounding box center [250, 260] width 55 height 18
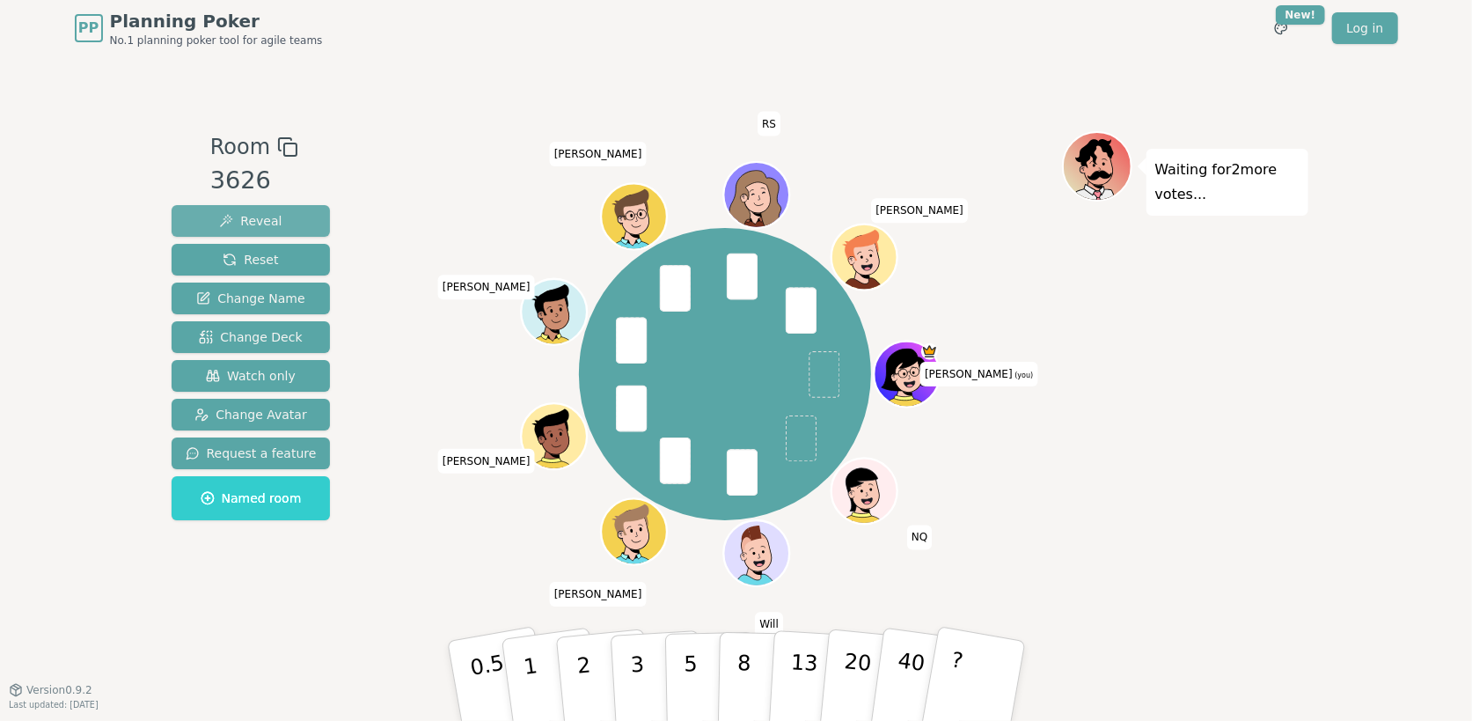
drag, startPoint x: 223, startPoint y: 219, endPoint x: 237, endPoint y: 217, distance: 14.2
click at [237, 217] on span "Reveal" at bounding box center [250, 221] width 62 height 18
